Goal: Task Accomplishment & Management: Use online tool/utility

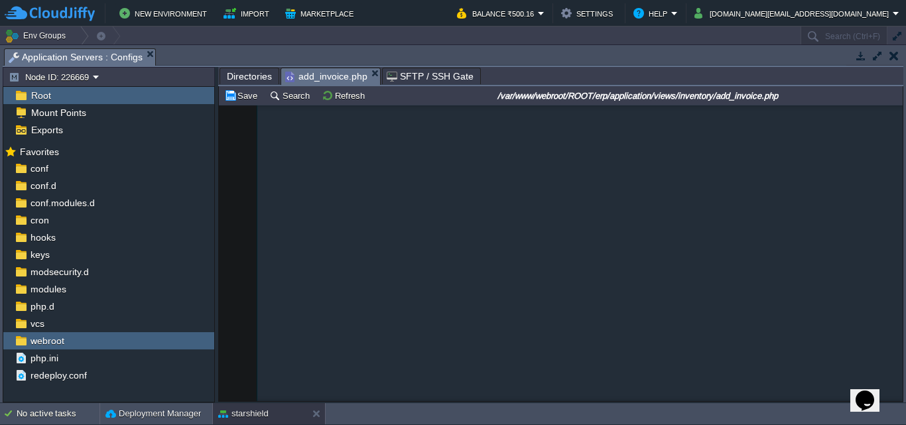
scroll to position [14386, 0]
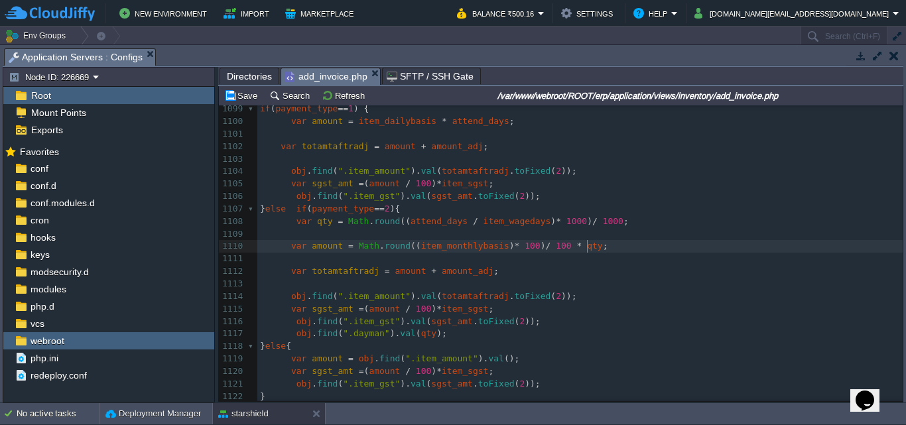
click at [449, 221] on span "attend_days" at bounding box center [438, 221] width 57 height 10
click at [497, 227] on div "xxxxxxxxxx <?php $this -> load -> view ( "common/meta" ); ?> 1088 } else if ( i…" at bounding box center [579, 291] width 645 height 650
click at [620, 223] on pre "var qty = Math . round (( attend_days / item_wagedays ) * 1000 ) / 1000 ;" at bounding box center [579, 221] width 645 height 13
click at [594, 247] on pre "var amount = Math . round (( item_monthlybasis ) * 100 ) / 100 * qty ;" at bounding box center [579, 246] width 645 height 13
click at [593, 249] on pre "var amount = Math . round (( item_monthlybasis ) * 100 ) / 100 * qty ;" at bounding box center [579, 246] width 645 height 13
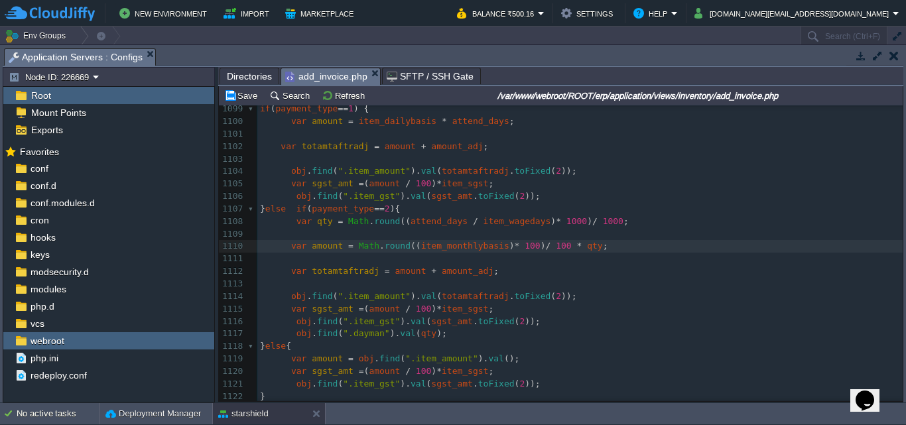
click at [425, 225] on span "attend_days" at bounding box center [438, 221] width 57 height 10
type textarea "attend_days"
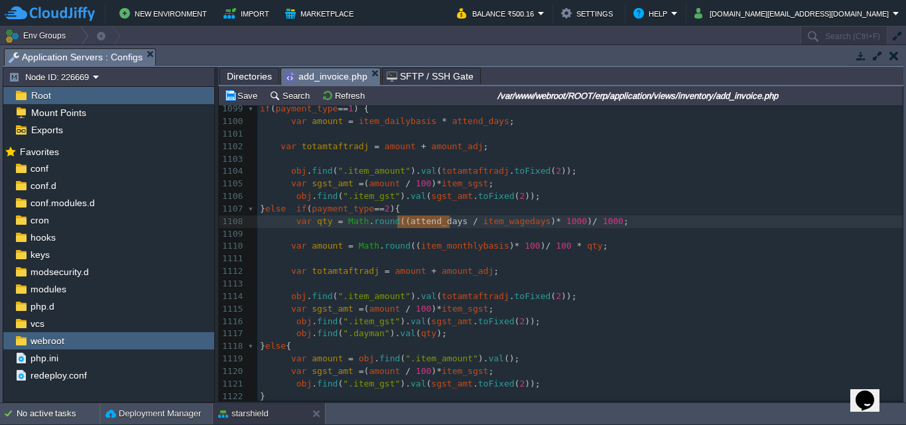
type textarea "item_wagedays"
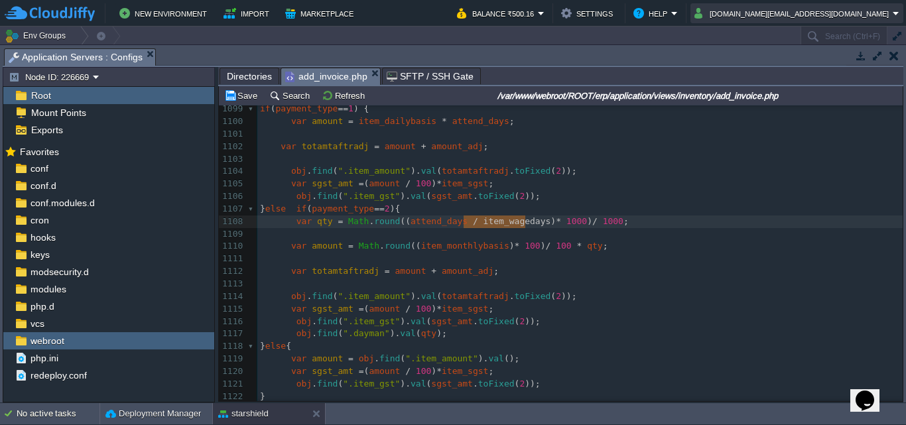
click at [835, 12] on button "[DOMAIN_NAME][EMAIL_ADDRESS][DOMAIN_NAME]" at bounding box center [793, 13] width 198 height 16
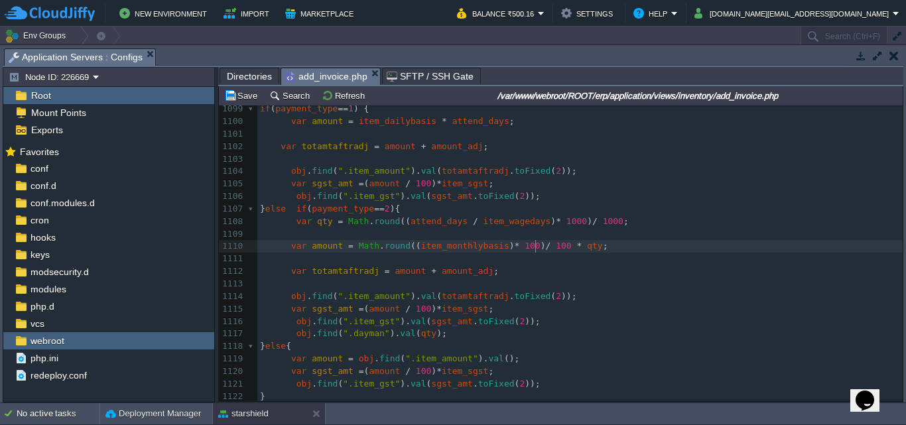
click at [546, 247] on span "/" at bounding box center [548, 246] width 5 height 10
type textarea "* qty"
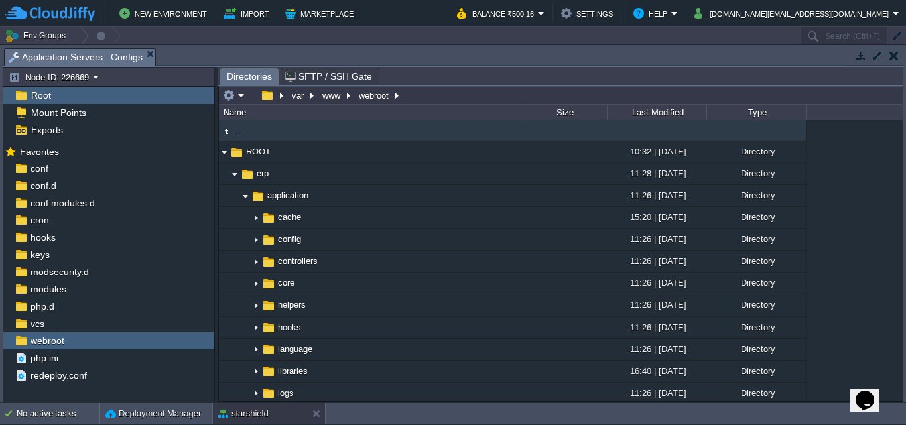
click at [842, 17] on button "[DOMAIN_NAME][EMAIL_ADDRESS][DOMAIN_NAME]" at bounding box center [793, 13] width 198 height 16
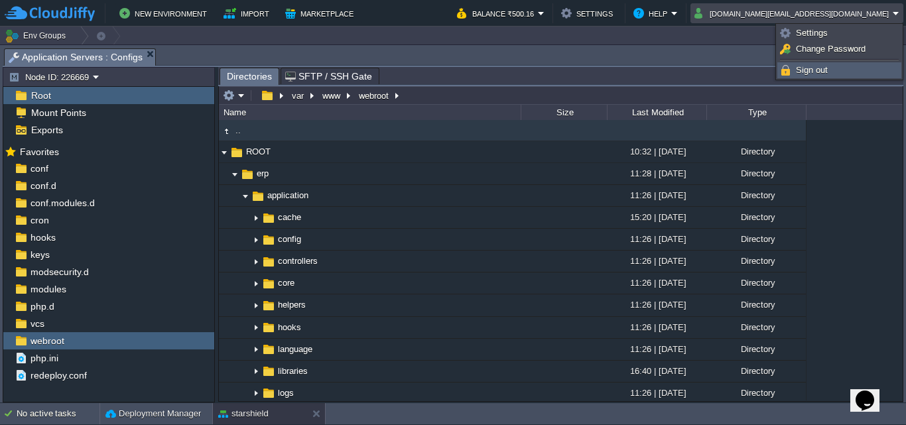
click at [817, 70] on span "Sign out" at bounding box center [812, 70] width 32 height 10
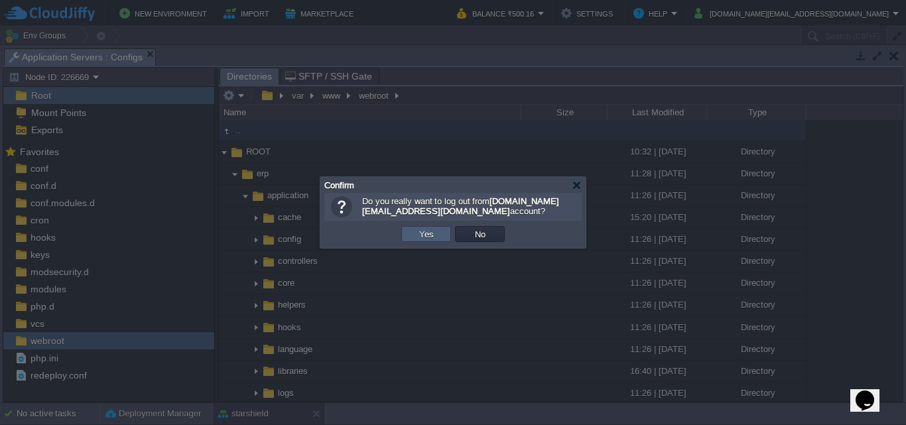
click at [438, 237] on td "Yes" at bounding box center [426, 234] width 50 height 16
